Goal: Information Seeking & Learning: Learn about a topic

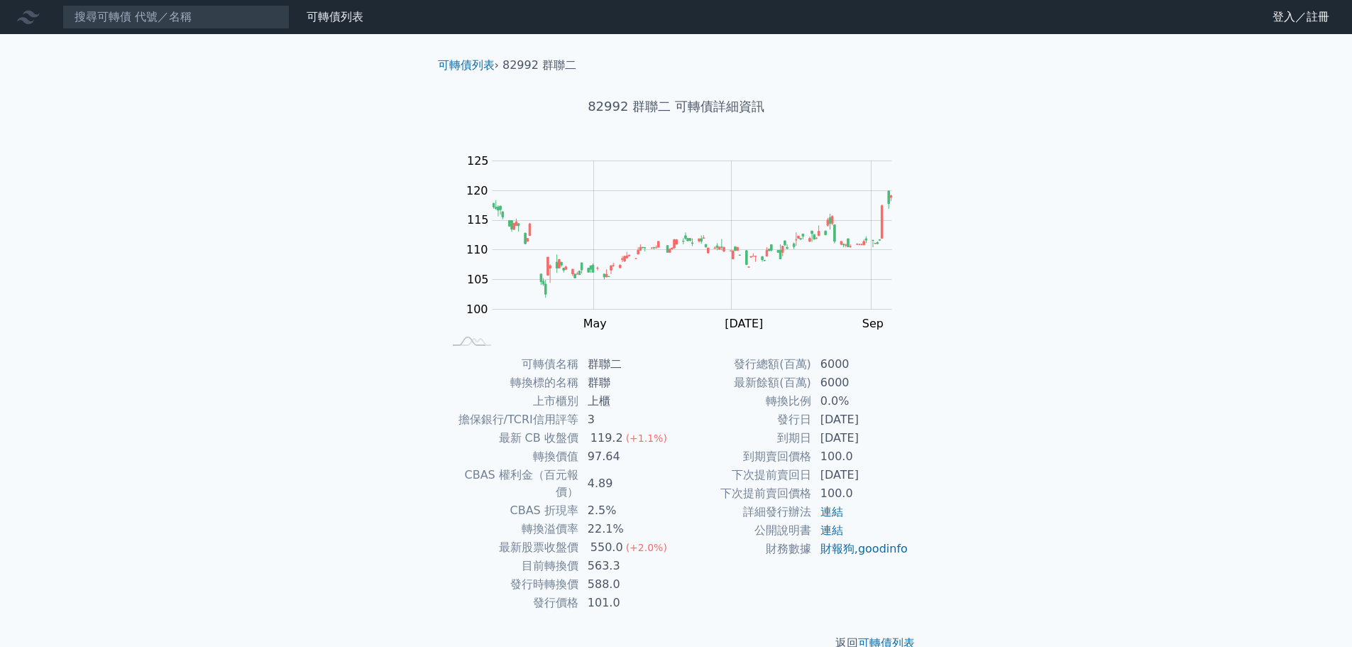
scroll to position [11, 0]
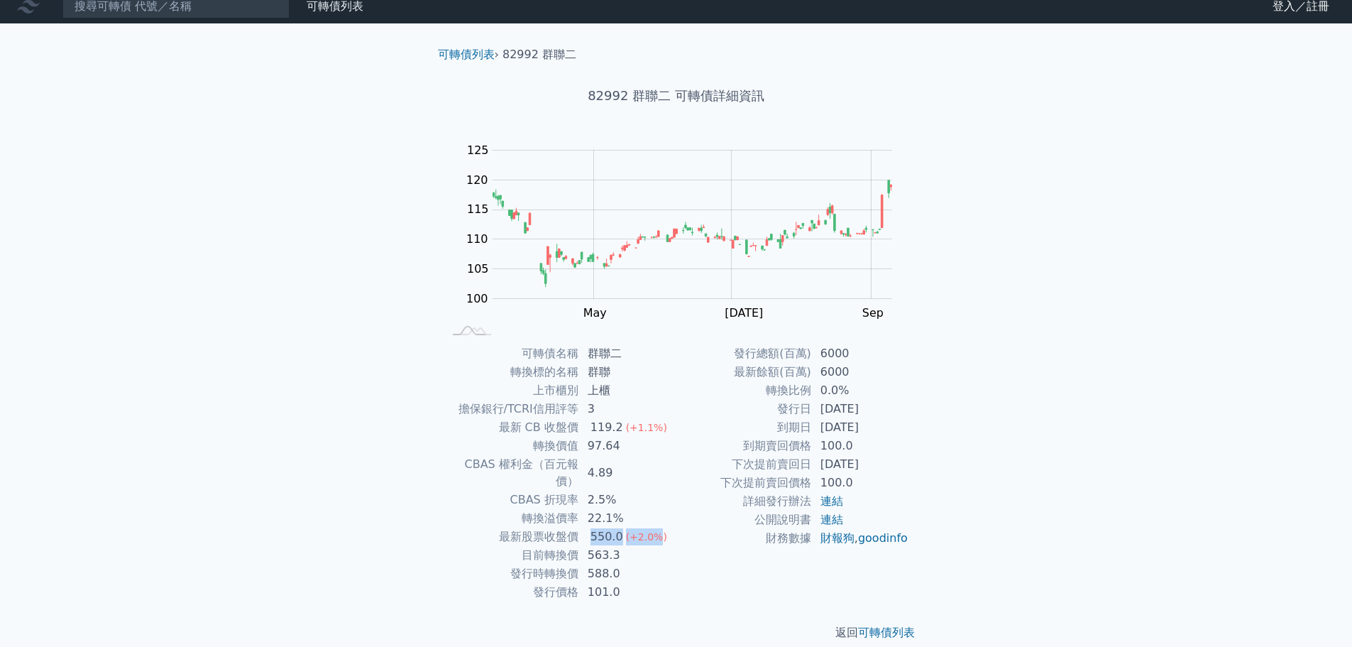
drag, startPoint x: 589, startPoint y: 523, endPoint x: 677, endPoint y: 518, distance: 88.2
click at [669, 527] on td "550.0 (+2.0%)" at bounding box center [627, 536] width 97 height 18
drag, startPoint x: 586, startPoint y: 542, endPoint x: 631, endPoint y: 538, distance: 44.9
click at [631, 546] on td "563.3" at bounding box center [627, 555] width 97 height 18
click at [594, 428] on div "119.2" at bounding box center [607, 427] width 38 height 17
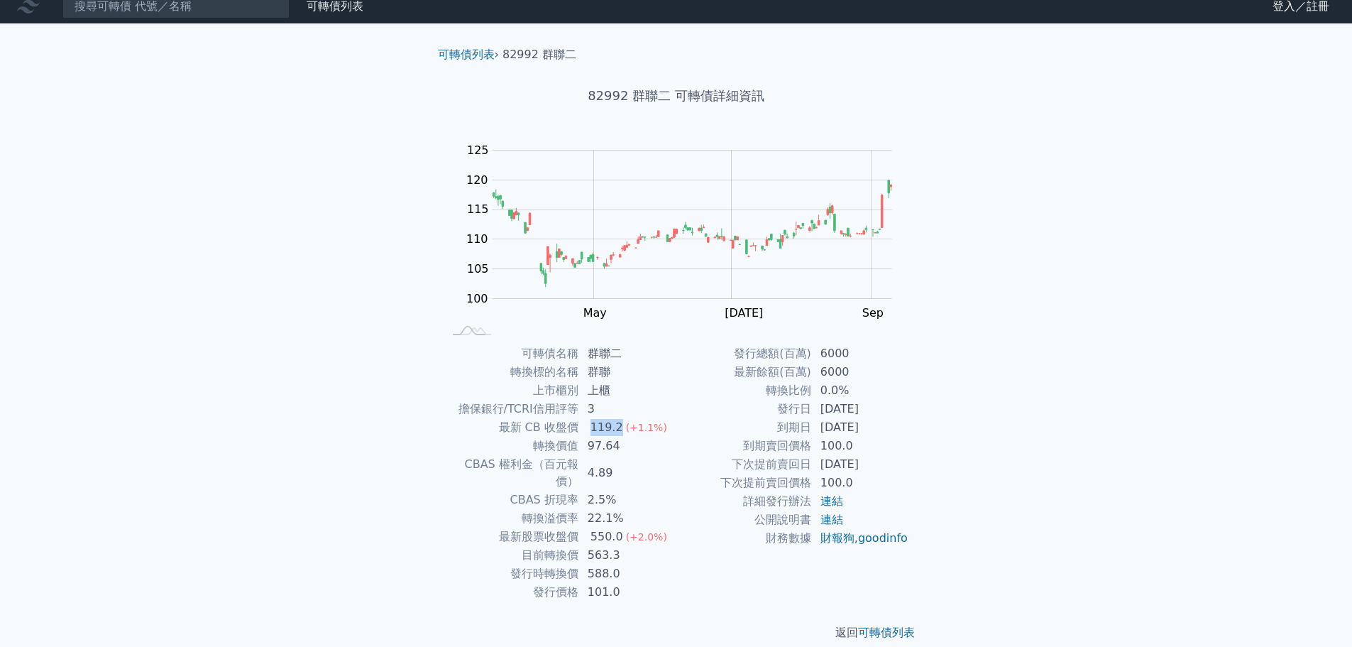
click at [594, 428] on div "119.2" at bounding box center [607, 427] width 38 height 17
click at [650, 531] on span "(+2.0%)" at bounding box center [646, 536] width 41 height 11
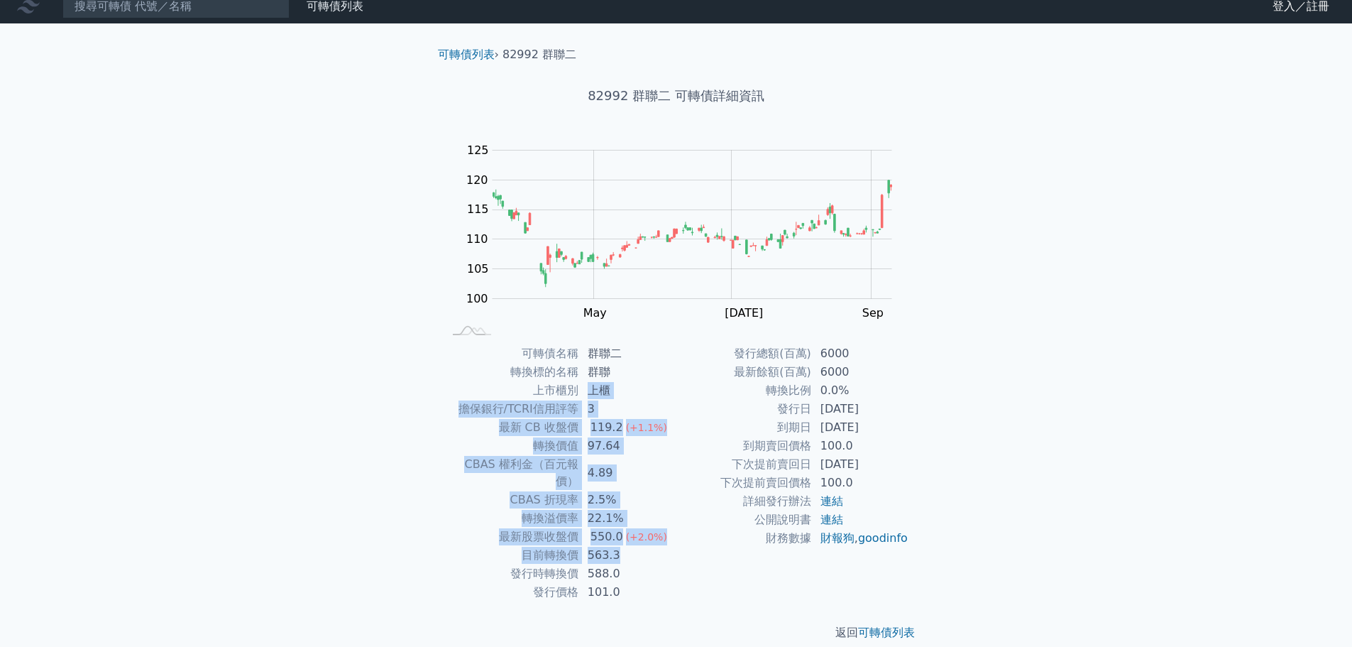
drag, startPoint x: 586, startPoint y: 390, endPoint x: 653, endPoint y: 540, distance: 164.6
click at [653, 540] on tbody "可轉債名稱 群聯二 轉換標的名稱 群聯 上市櫃別 上櫃 擔保銀行/TCRI信用評等 3 最新 CB 收盤價 119.2 (+1.1%) 轉換價值 97.64 …" at bounding box center [560, 472] width 233 height 257
click at [652, 546] on td "563.3" at bounding box center [627, 555] width 97 height 18
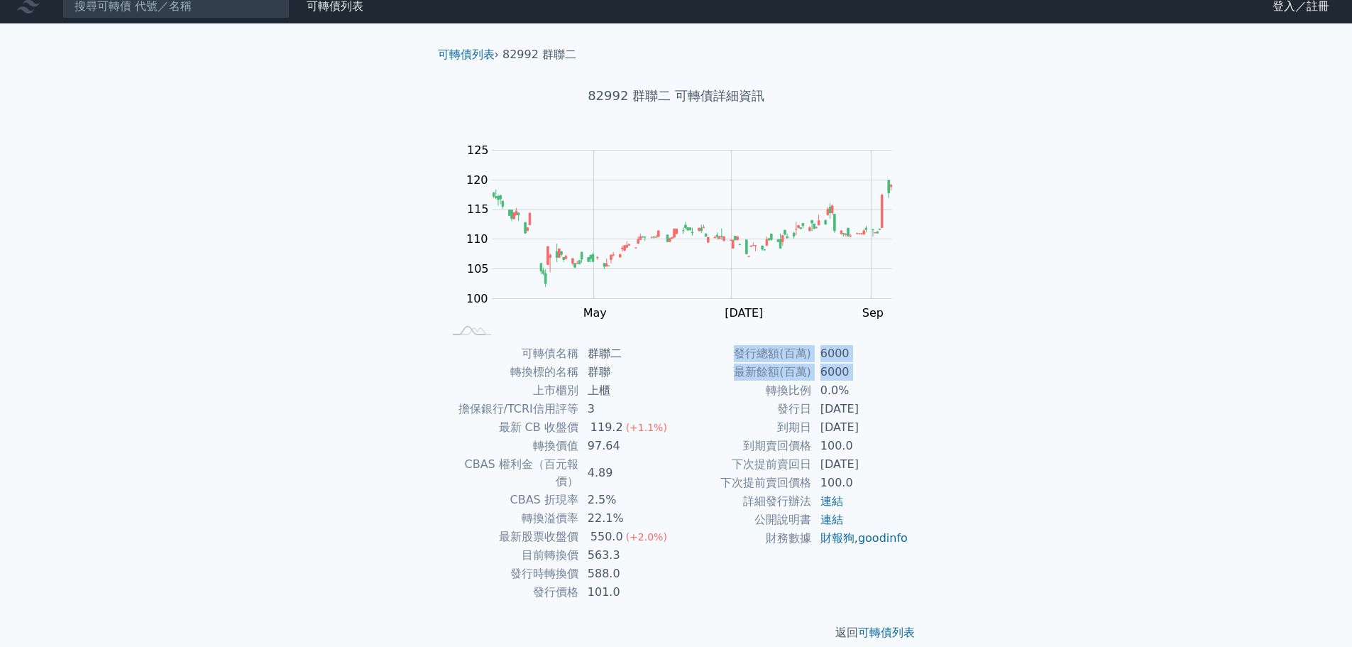
drag, startPoint x: 749, startPoint y: 389, endPoint x: 976, endPoint y: 398, distance: 227.3
click at [976, 398] on div "可轉債列表 財務數據 可轉債列表 財務數據 登入／註冊 登入／註冊 可轉債列表 › 82992 群聯二 82992 群聯二 可轉債詳細資訊 Zoom Out …" at bounding box center [676, 326] width 1352 height 674
click at [927, 388] on div "可轉債列表 › 82992 群聯二 82992 群聯二 可轉債詳細資訊 Zoom Out 100 90 95 100 105 110 115 120 125 …" at bounding box center [676, 343] width 545 height 640
click at [862, 383] on td "0.0%" at bounding box center [860, 390] width 97 height 18
drag, startPoint x: 739, startPoint y: 380, endPoint x: 825, endPoint y: 379, distance: 85.9
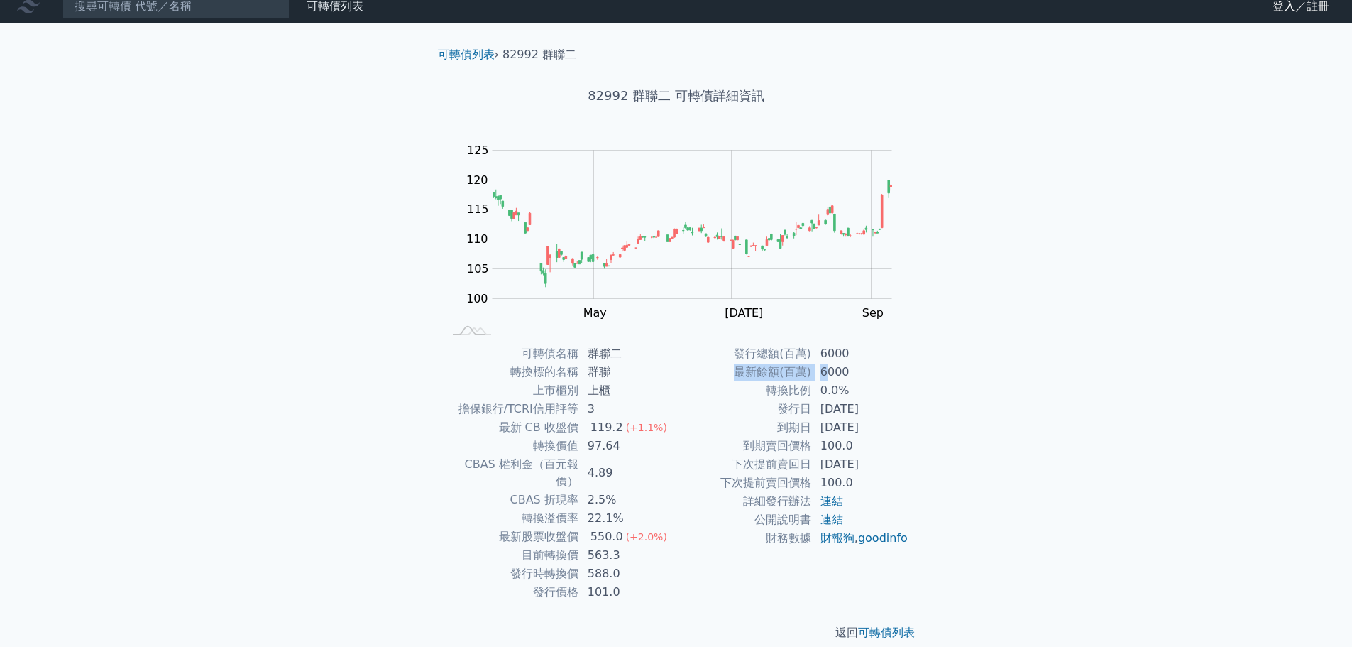
click at [825, 379] on tr "最新餘額(百萬) 6000" at bounding box center [793, 372] width 233 height 18
click at [824, 393] on td "0.0%" at bounding box center [860, 390] width 97 height 18
drag, startPoint x: 751, startPoint y: 395, endPoint x: 840, endPoint y: 393, distance: 88.8
click at [840, 393] on tr "轉換比例 0.0%" at bounding box center [793, 390] width 233 height 18
click at [841, 394] on td "0.0%" at bounding box center [860, 390] width 97 height 18
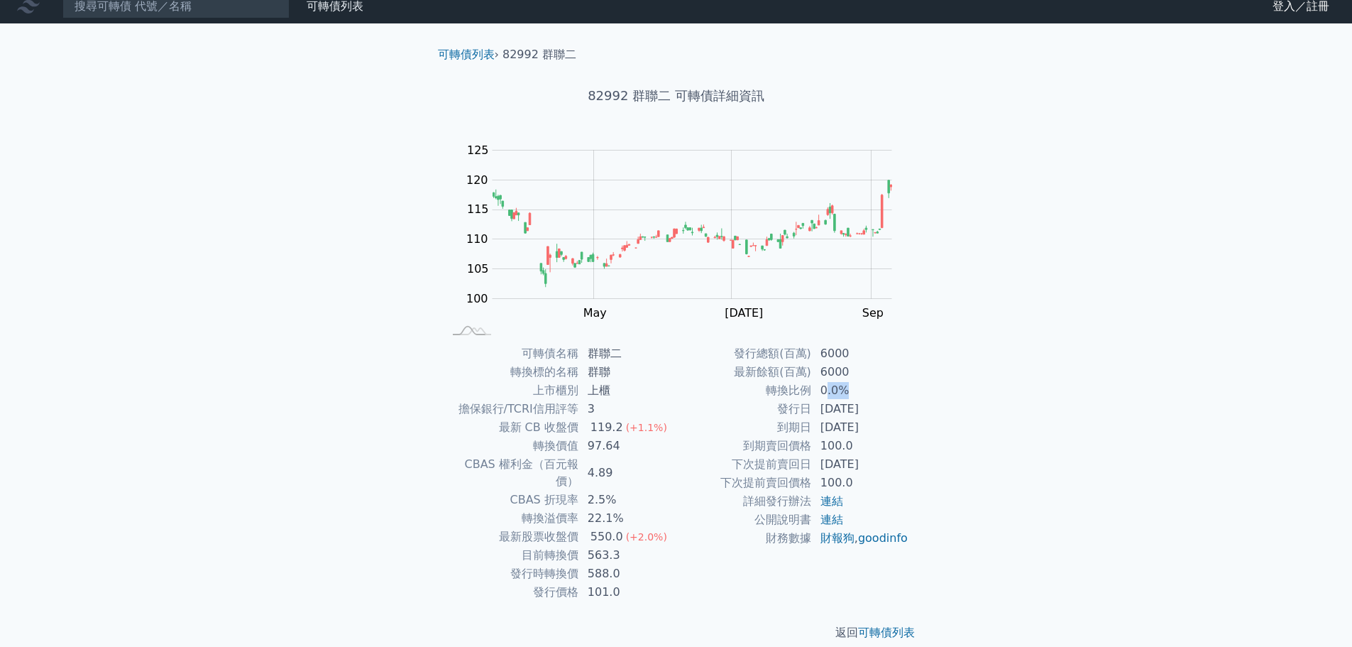
drag, startPoint x: 828, startPoint y: 385, endPoint x: 912, endPoint y: 393, distance: 84.8
click at [917, 393] on div "可轉債名稱 群聯二 轉換標的名稱 群聯 上市櫃別 上櫃 擔保銀行/TCRI信用評等 3 最新 CB 收盤價 119.2 (+1.1%) 轉換價值 97.64 …" at bounding box center [677, 472] width 500 height 257
click at [879, 397] on td "0.0%" at bounding box center [860, 390] width 97 height 18
drag, startPoint x: 792, startPoint y: 388, endPoint x: 899, endPoint y: 395, distance: 108.1
click at [897, 395] on tr "轉換比例 0.0%" at bounding box center [793, 390] width 233 height 18
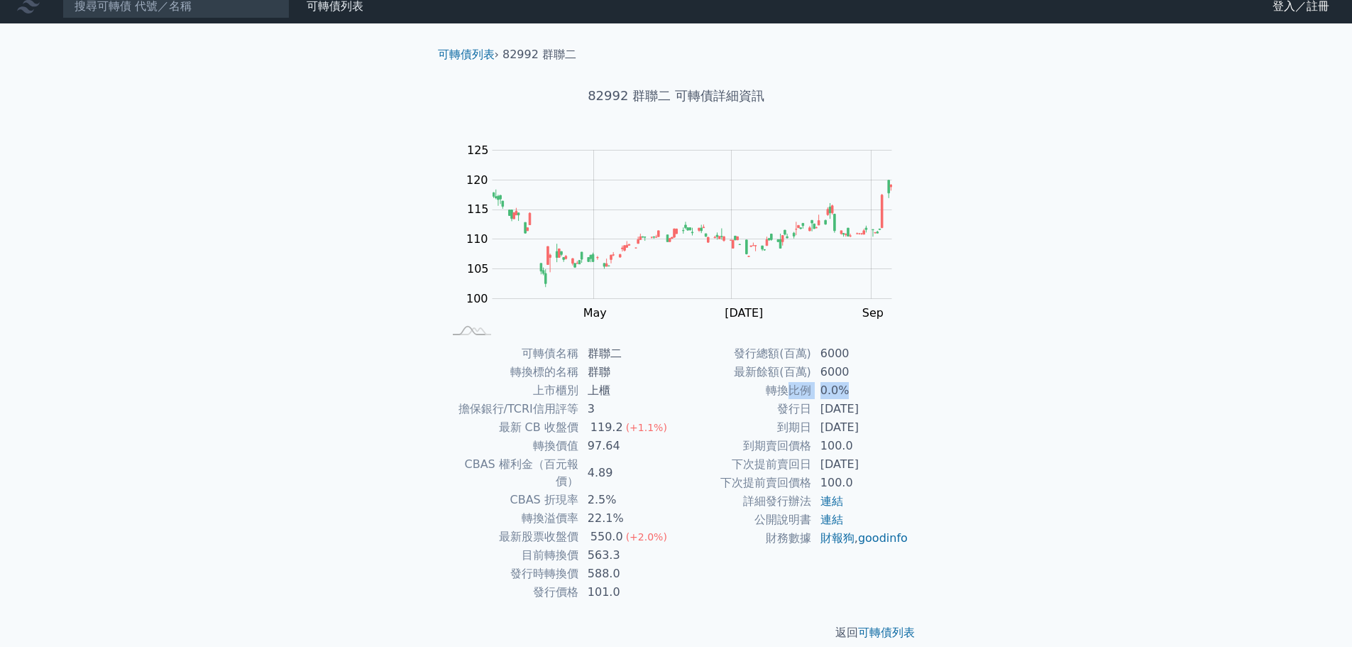
click at [892, 395] on td "0.0%" at bounding box center [860, 390] width 97 height 18
click at [881, 625] on link "可轉債列表" at bounding box center [886, 631] width 57 height 13
click at [462, 57] on link "可轉債列表" at bounding box center [466, 54] width 57 height 13
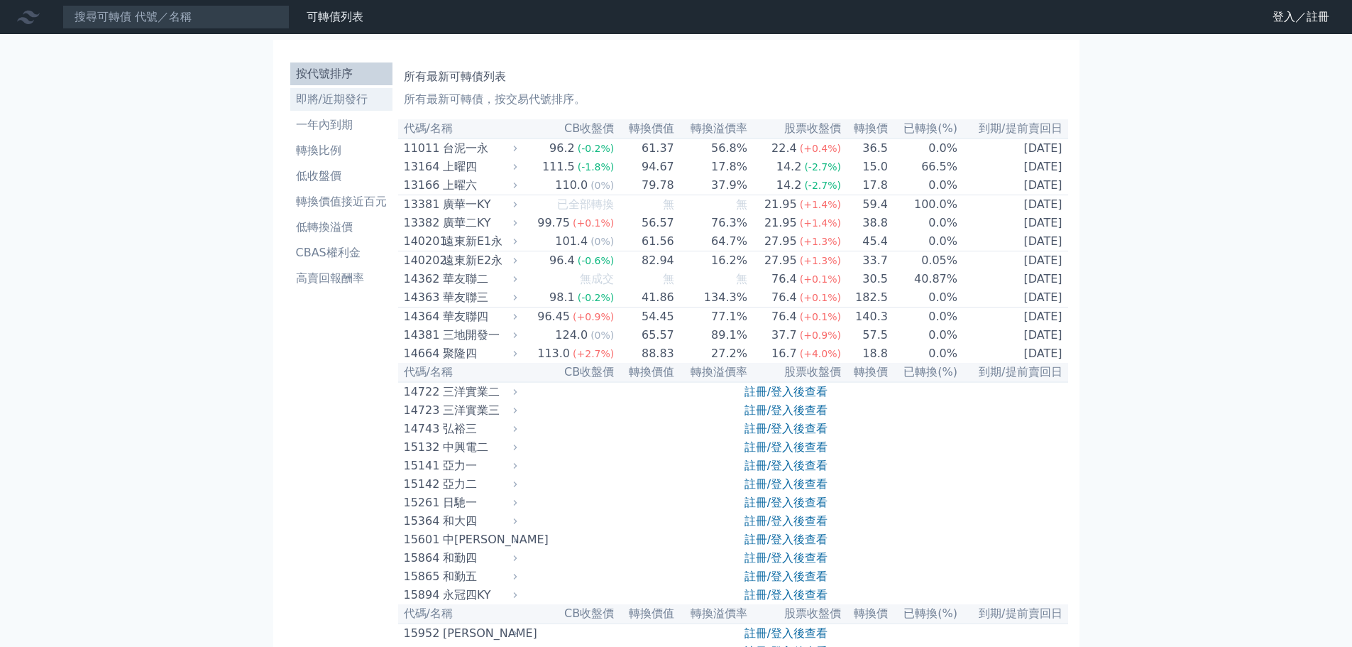
click at [341, 90] on link "即將/近期發行" at bounding box center [341, 99] width 102 height 23
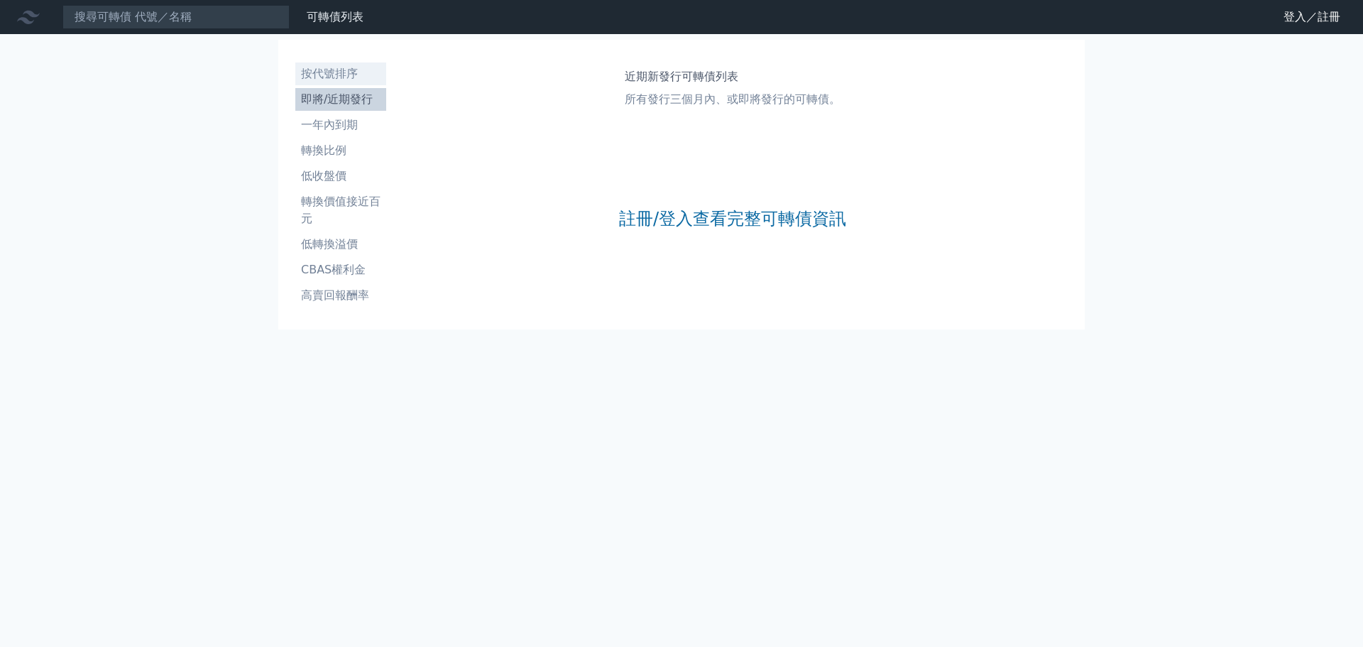
click at [346, 70] on li "按代號排序" at bounding box center [340, 73] width 91 height 17
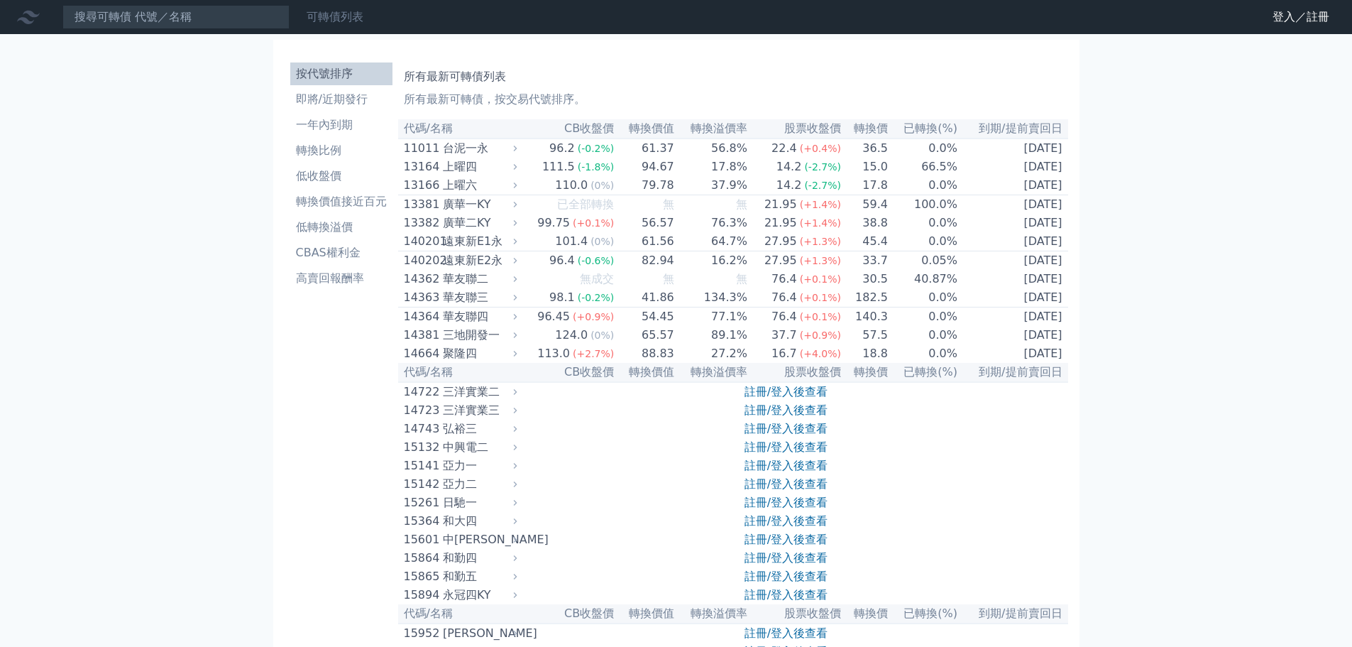
click at [339, 14] on link "可轉債列表" at bounding box center [335, 16] width 57 height 13
click at [351, 23] on link "可轉債列表" at bounding box center [335, 16] width 57 height 13
